Goal: Communication & Community: Ask a question

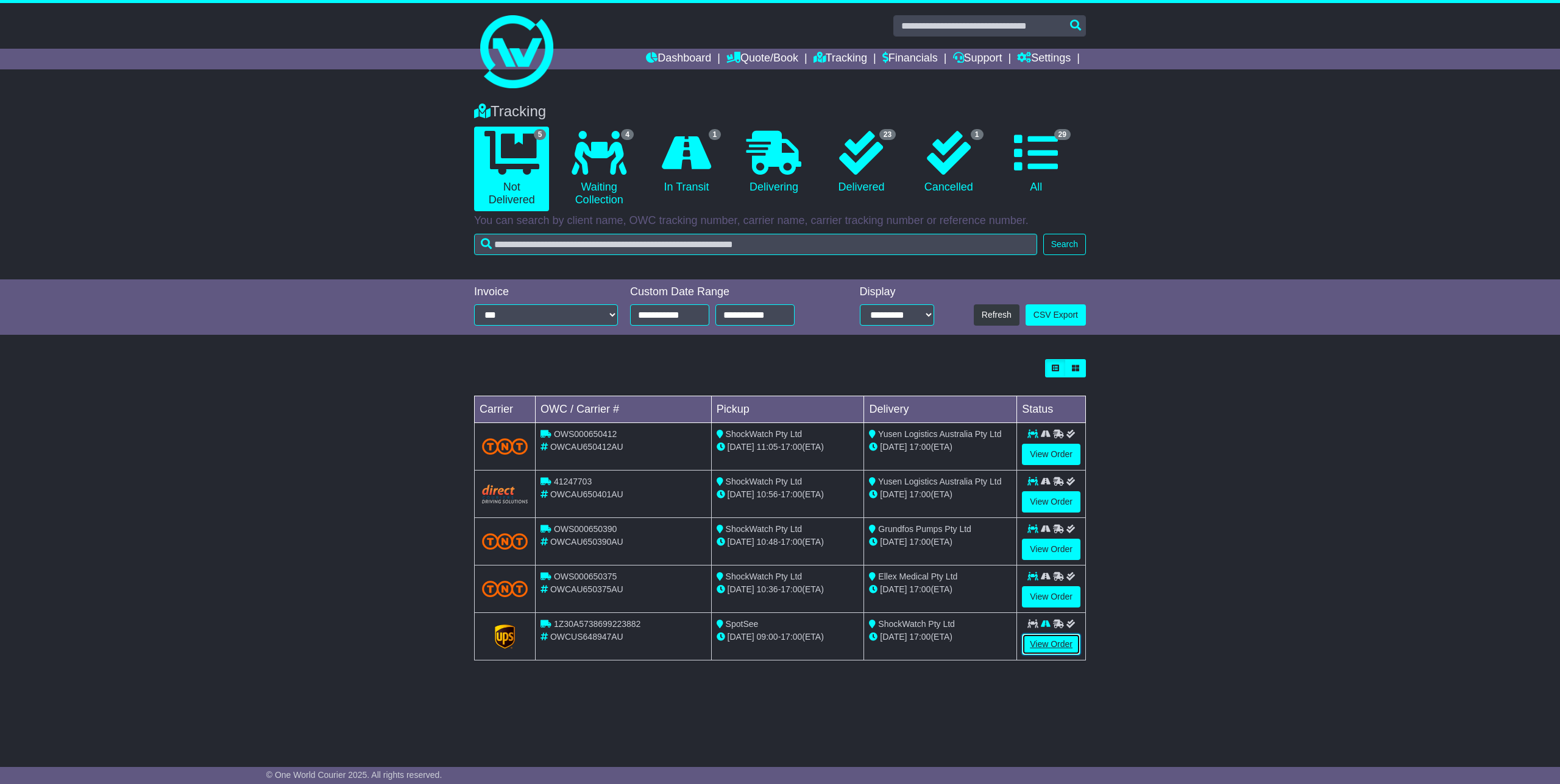
click at [1063, 641] on link "View Order" at bounding box center [1050, 644] width 58 height 21
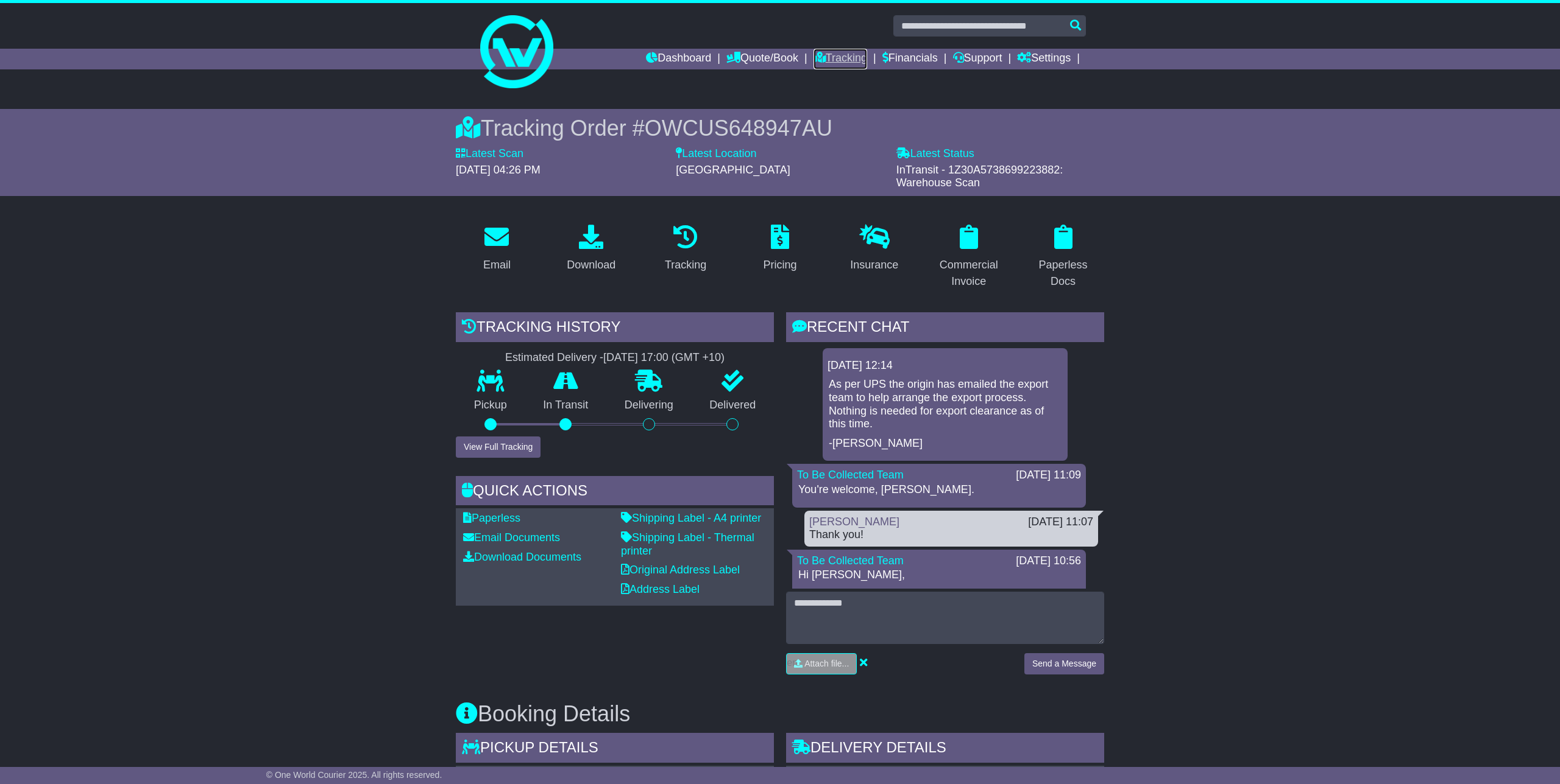
click at [849, 58] on link "Tracking" at bounding box center [840, 58] width 53 height 20
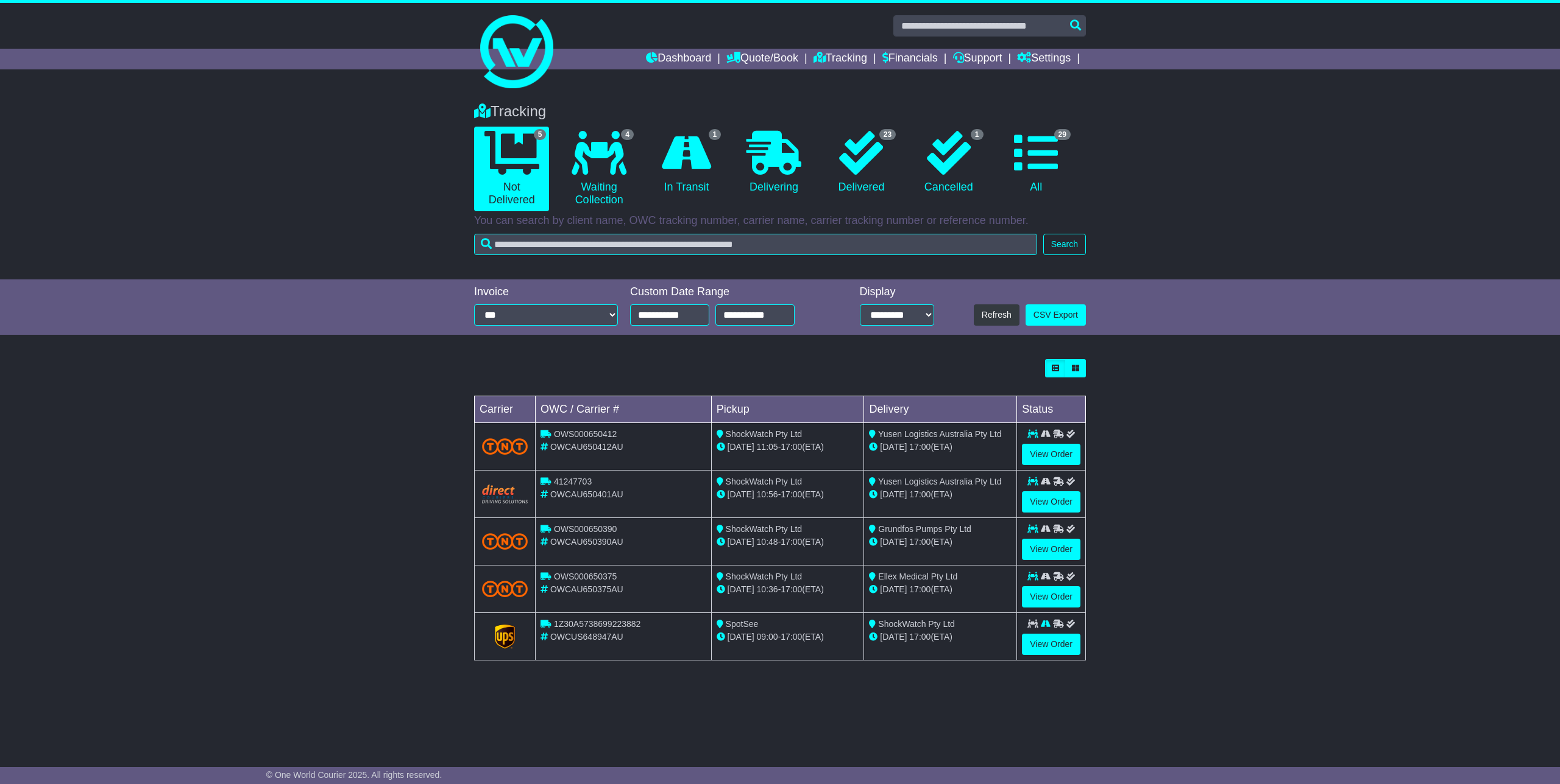
click at [1040, 517] on td "View Order" at bounding box center [1050, 494] width 69 height 48
click at [1045, 503] on link "View Order" at bounding box center [1050, 502] width 58 height 21
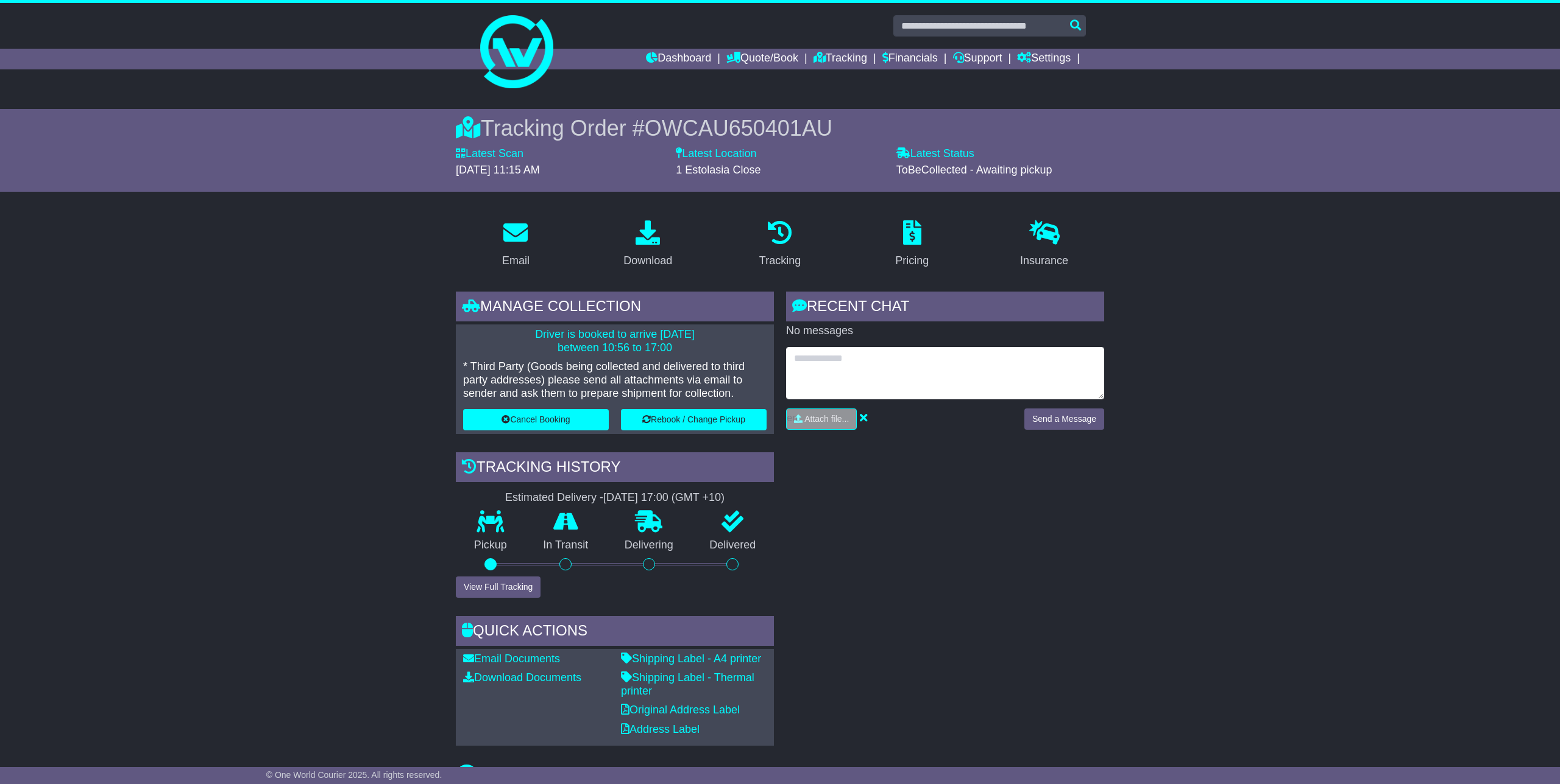
click at [868, 385] on textarea at bounding box center [946, 374] width 318 height 52
type textarea "******"
type textarea "**********"
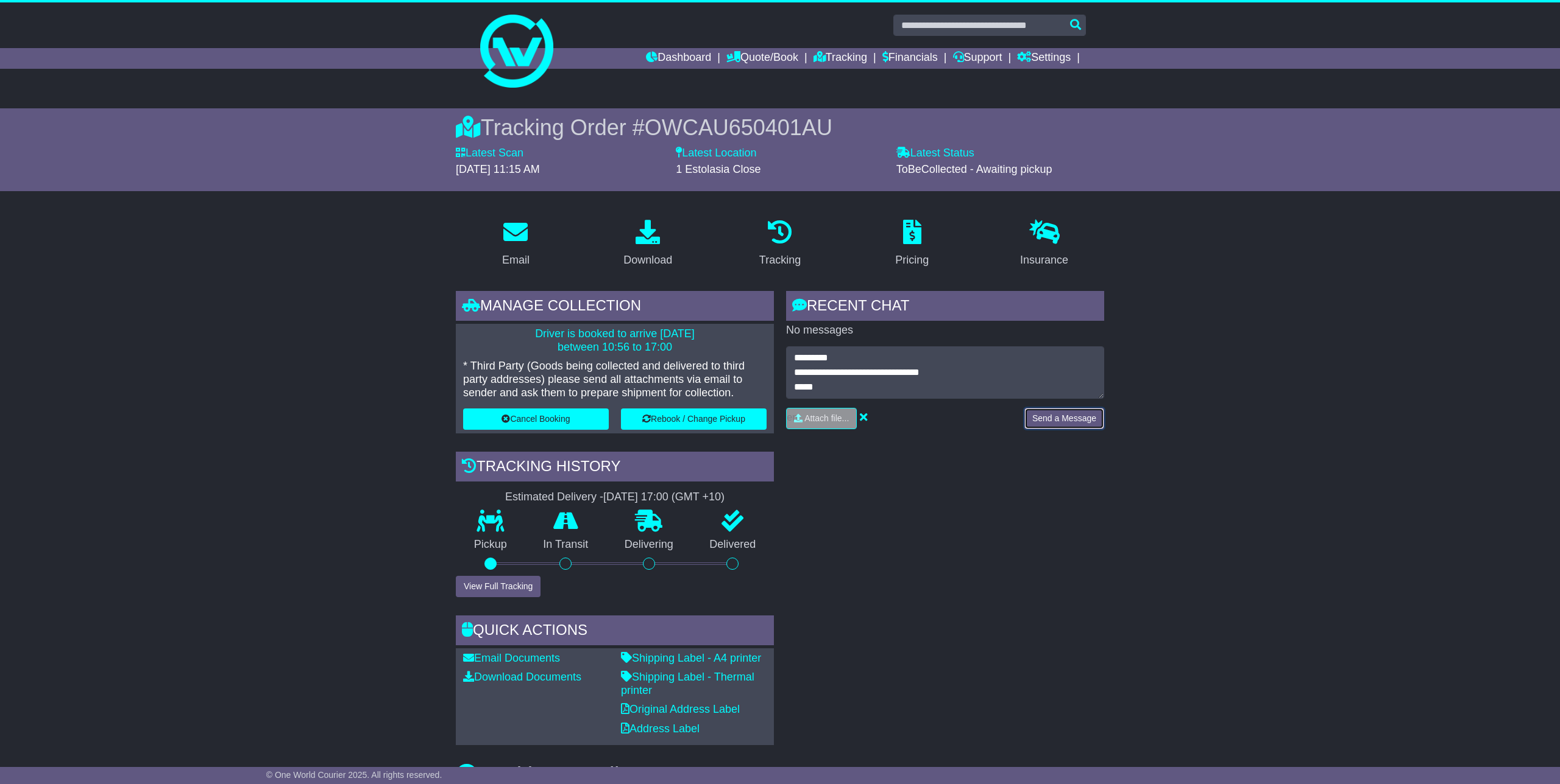
click at [1046, 411] on button "Send a Message" at bounding box center [1064, 418] width 80 height 21
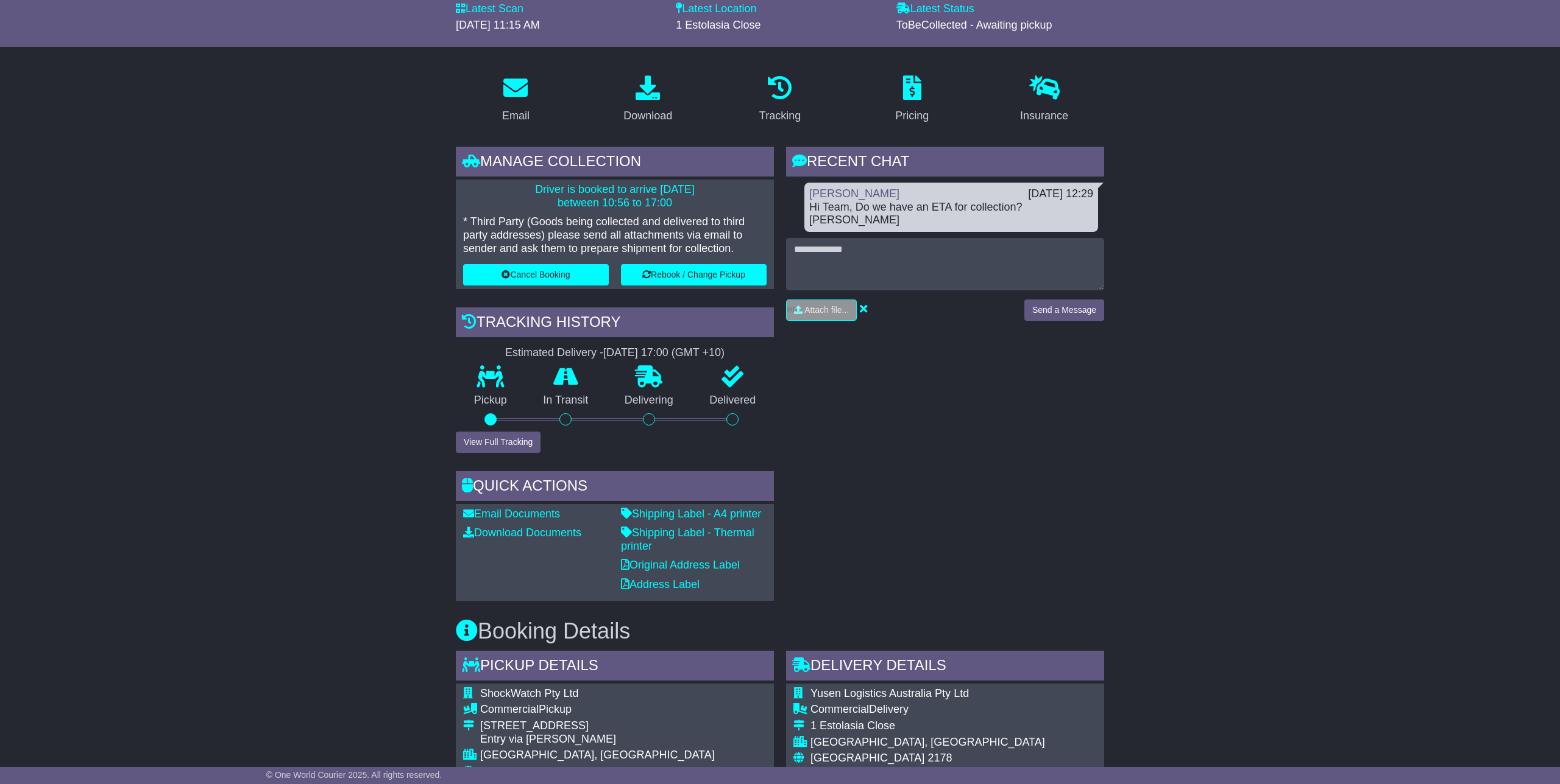
scroll to position [146, 0]
click at [1269, 290] on div "Email Download Tracking Pricing Insurance" at bounding box center [780, 785] width 1560 height 1441
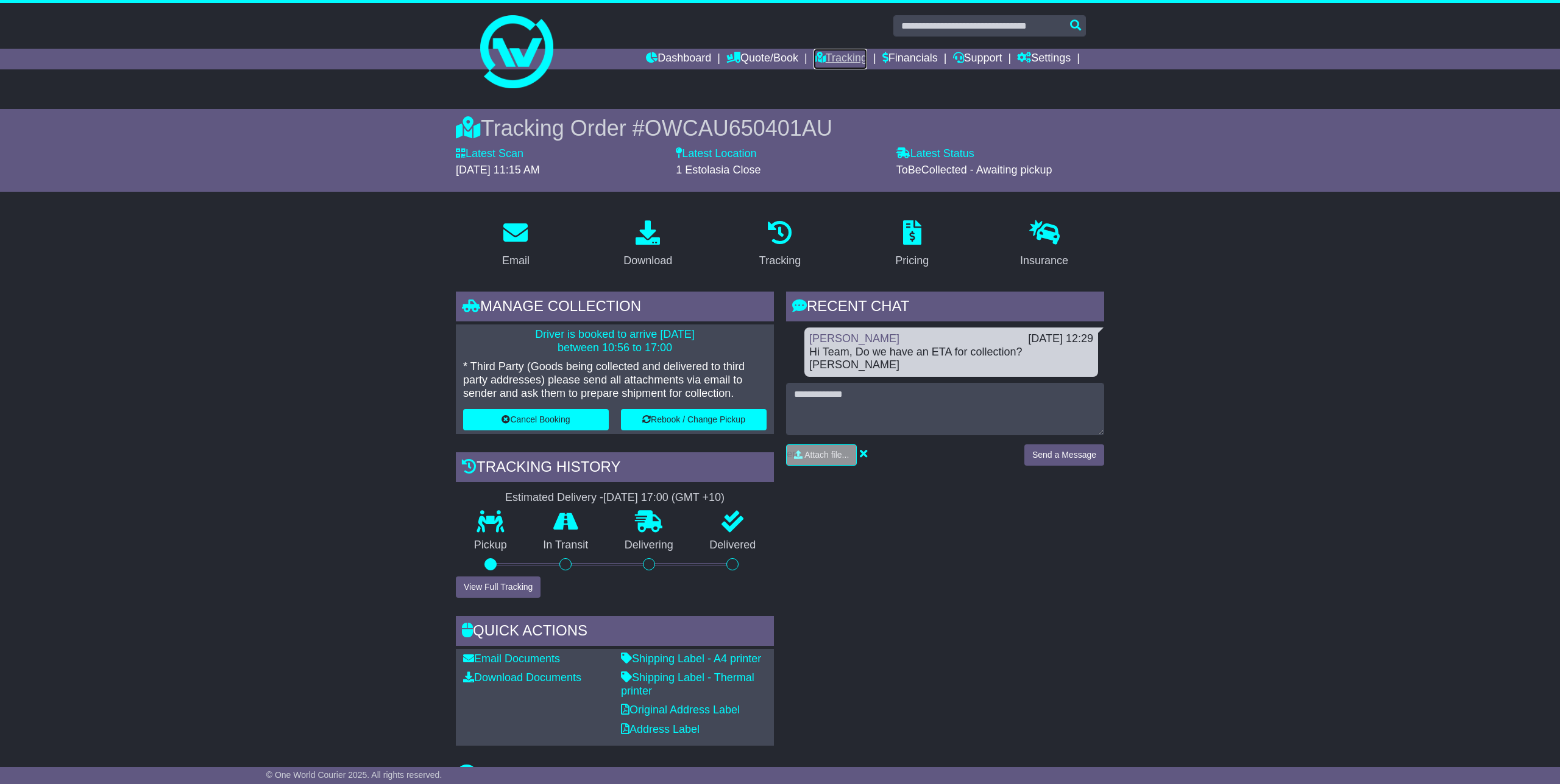
click at [831, 50] on link "Tracking" at bounding box center [840, 58] width 53 height 20
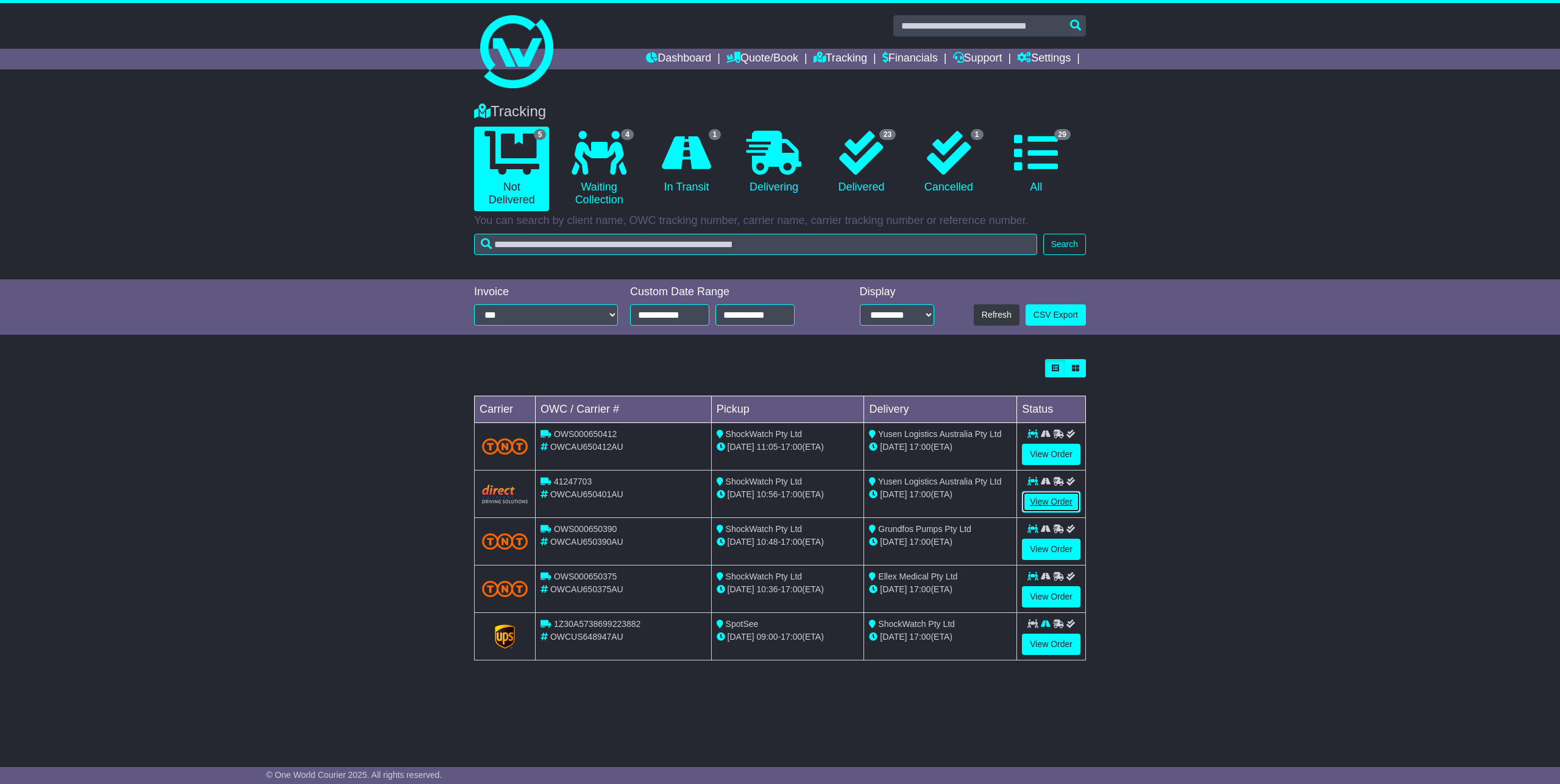
click at [1065, 503] on link "View Order" at bounding box center [1050, 502] width 58 height 21
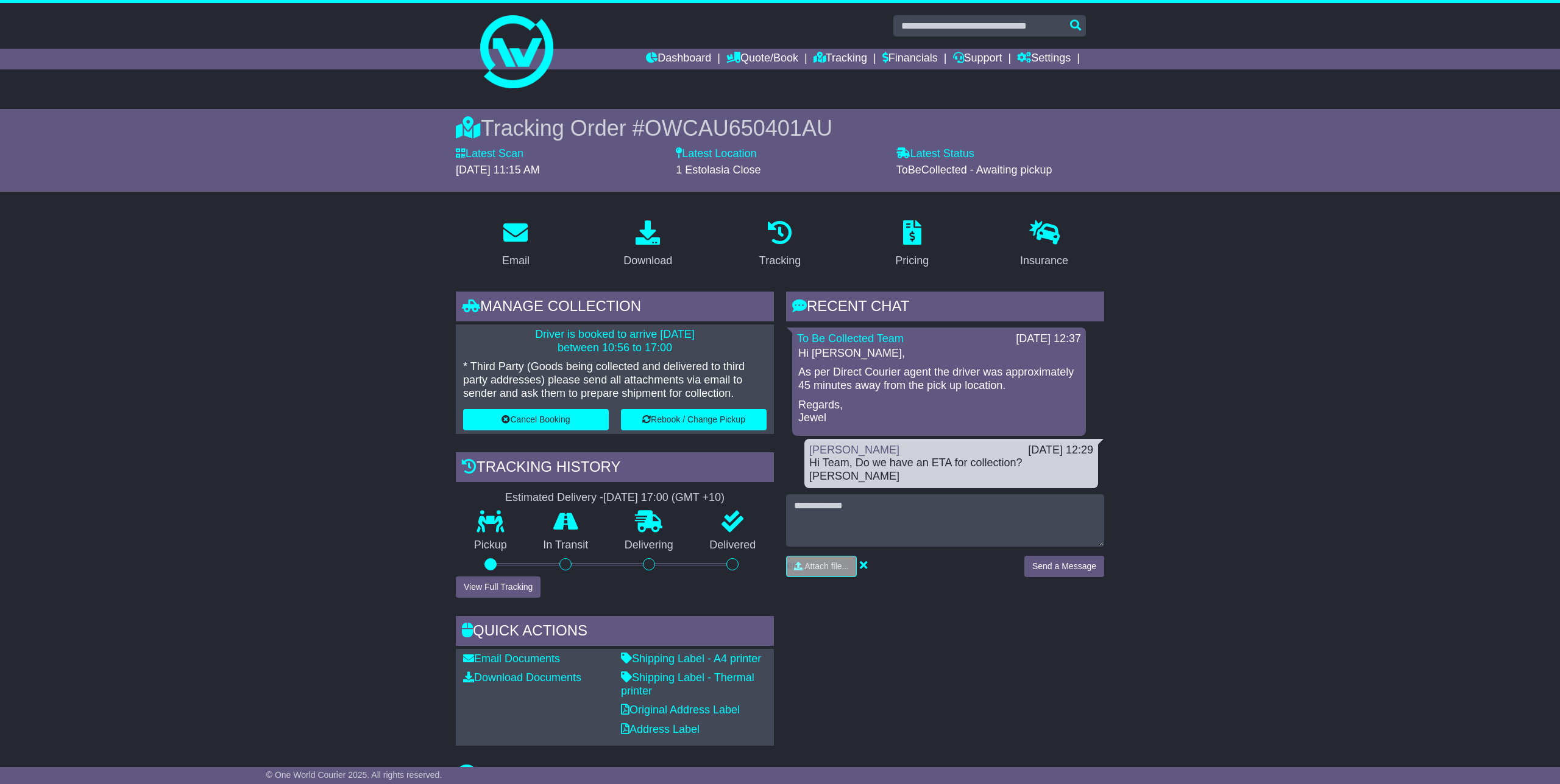
click at [1049, 376] on p "As per Direct Courier agent the driver was approximately 45 minutes away from t…" at bounding box center [939, 378] width 282 height 26
